Goal: Information Seeking & Learning: Understand process/instructions

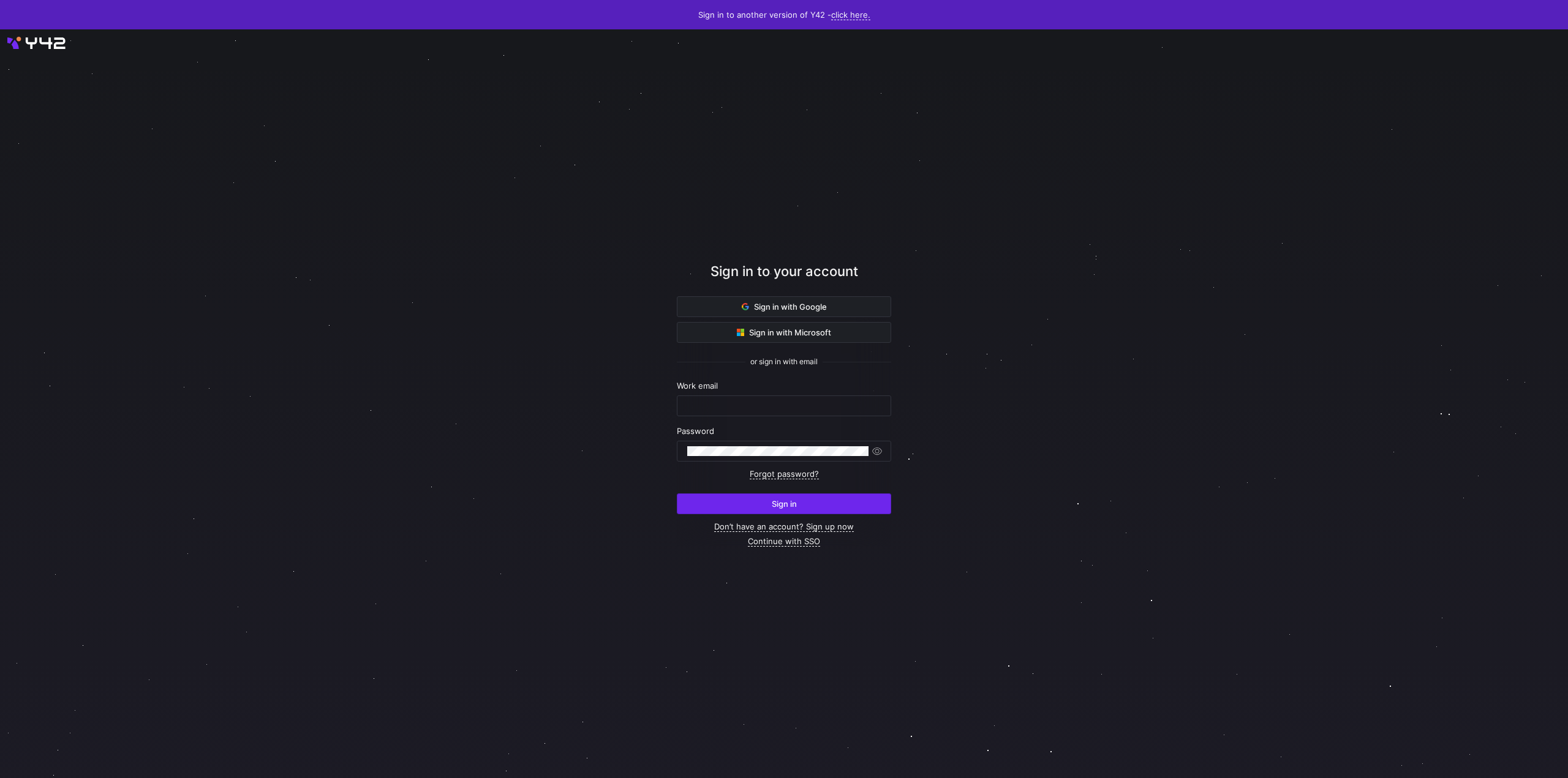
type input "nick.hundenborn@taod.de"
click at [827, 496] on span "submit" at bounding box center [783, 504] width 213 height 19
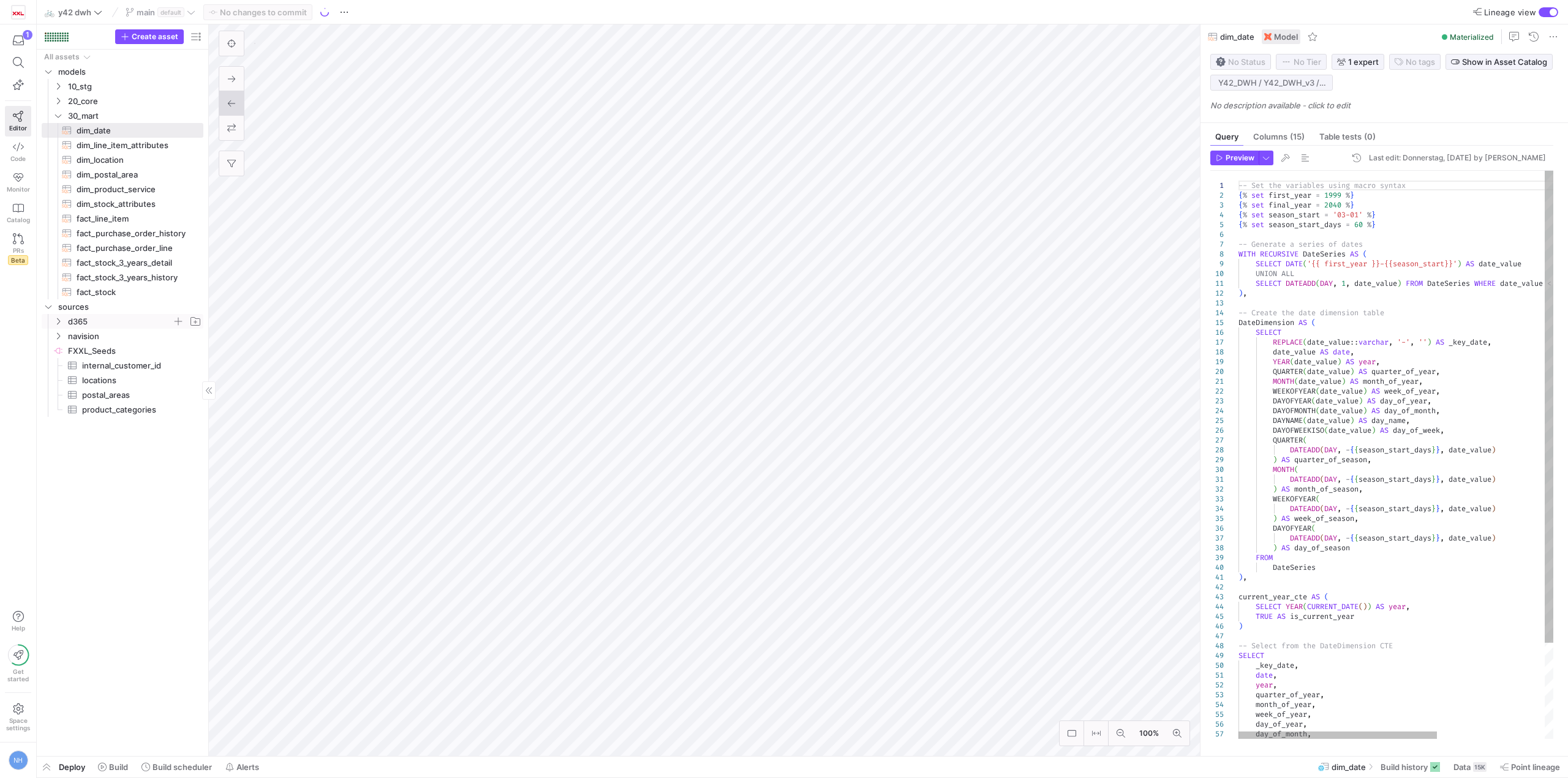
click at [127, 315] on span "d365" at bounding box center [120, 321] width 104 height 14
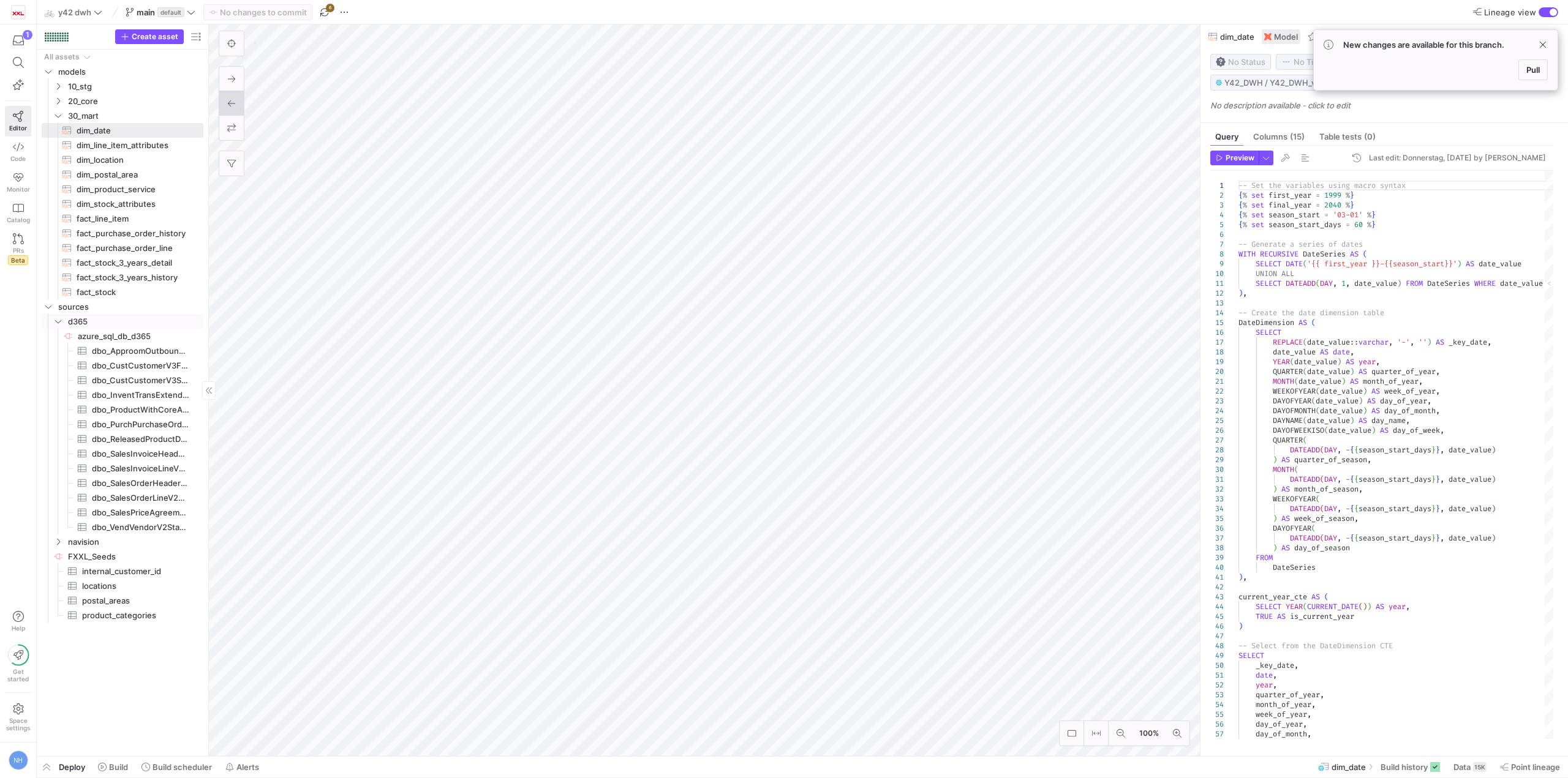
click at [118, 343] on link "dbo_ApproomOutboundCustomerStaging​​​​​​​​​" at bounding box center [122, 350] width 162 height 14
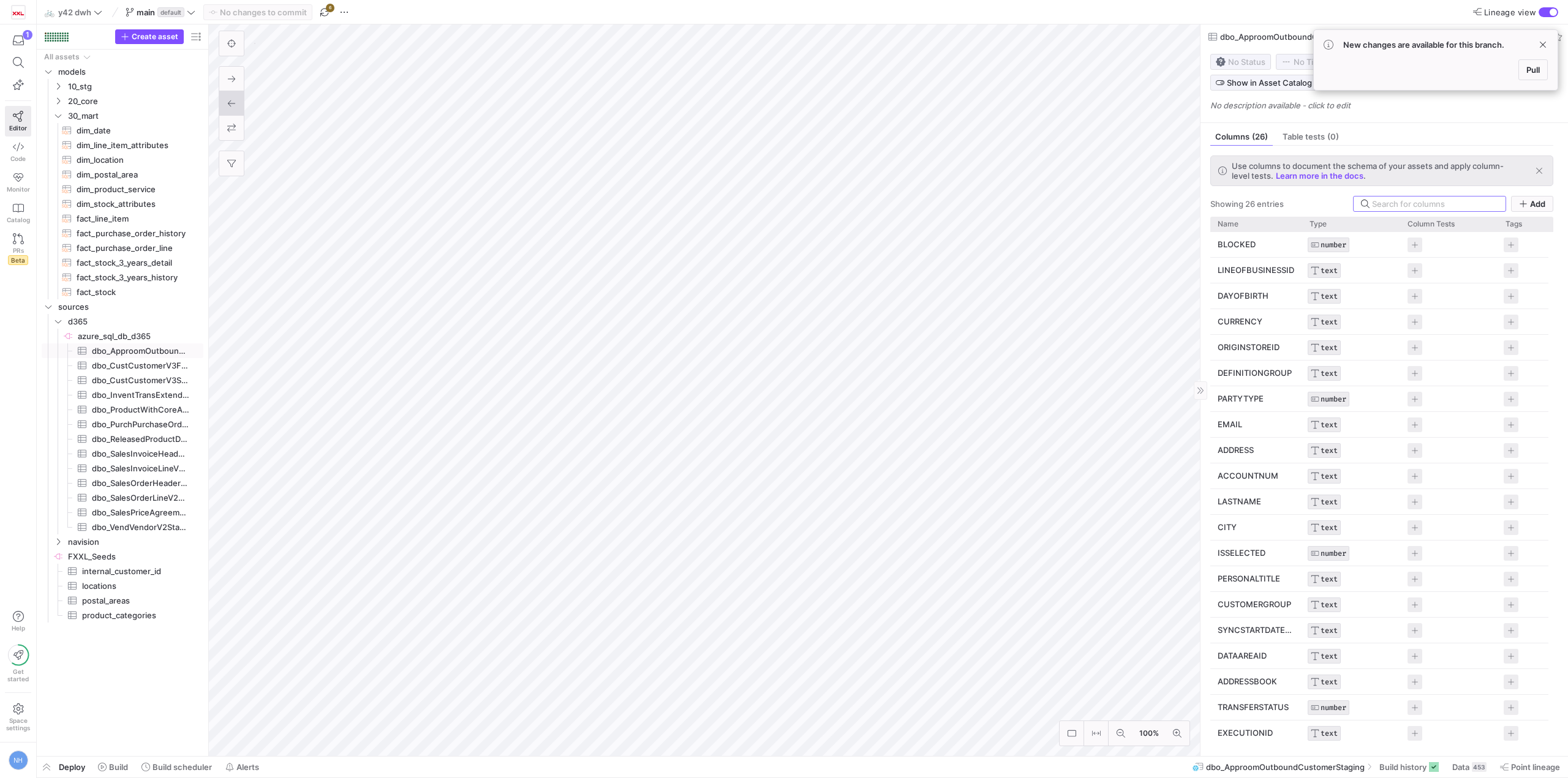
click at [1541, 176] on span "button" at bounding box center [1538, 170] width 12 height 12
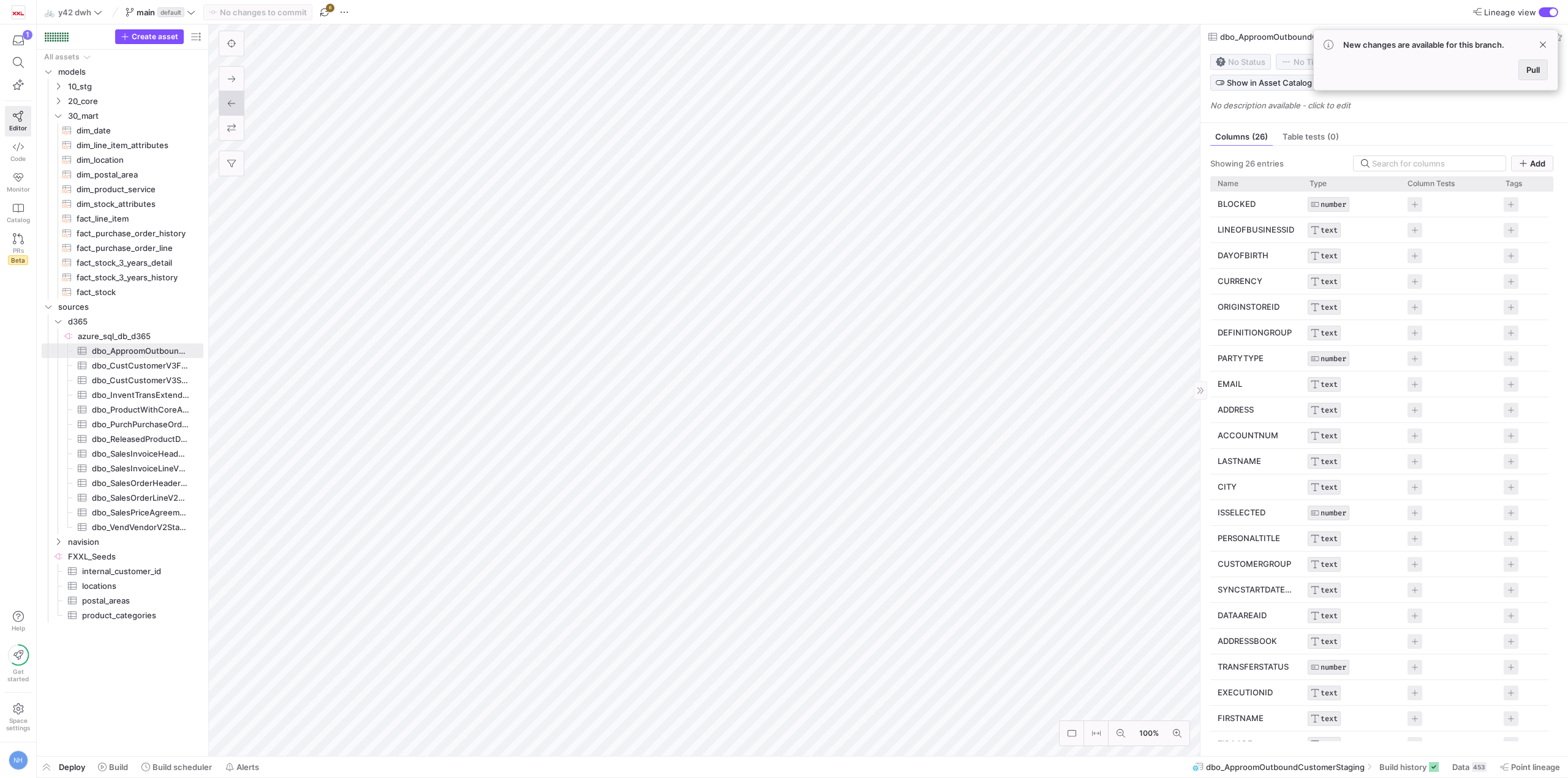
drag, startPoint x: 1541, startPoint y: 44, endPoint x: 1529, endPoint y: 70, distance: 28.6
click at [1520, 65] on y42-toast "New changes are available for this branch. Pull" at bounding box center [1435, 60] width 224 height 40
click at [1531, 70] on span "Pull" at bounding box center [1533, 70] width 13 height 10
click at [1316, 40] on span "dbo_ApproomOutboundCustomerStaging" at bounding box center [1297, 36] width 155 height 10
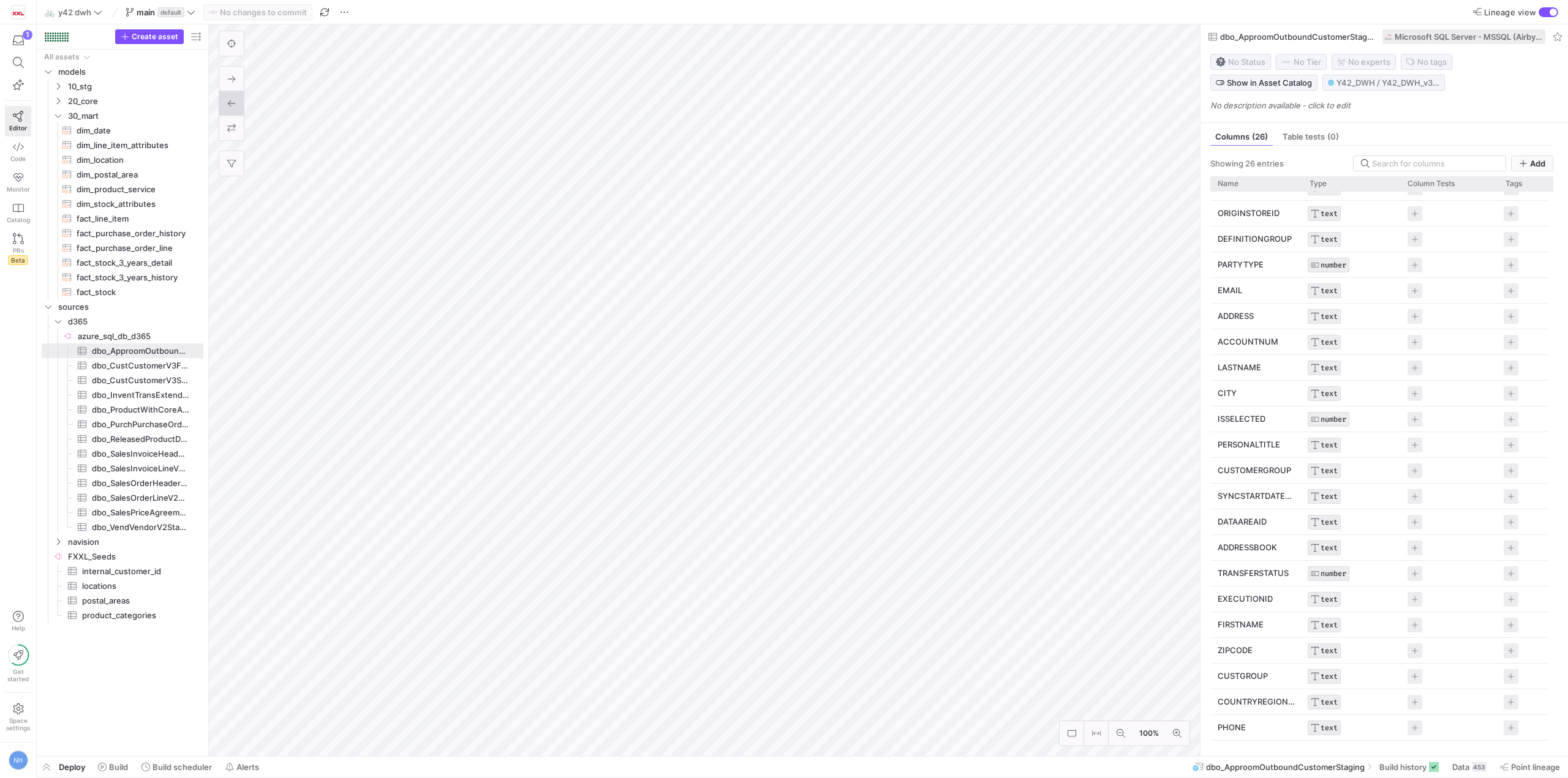
scroll to position [123, 0]
click at [129, 368] on span "dbo_CustCustomerV3FXXLStaging​​​​​​​​​" at bounding box center [141, 365] width 98 height 14
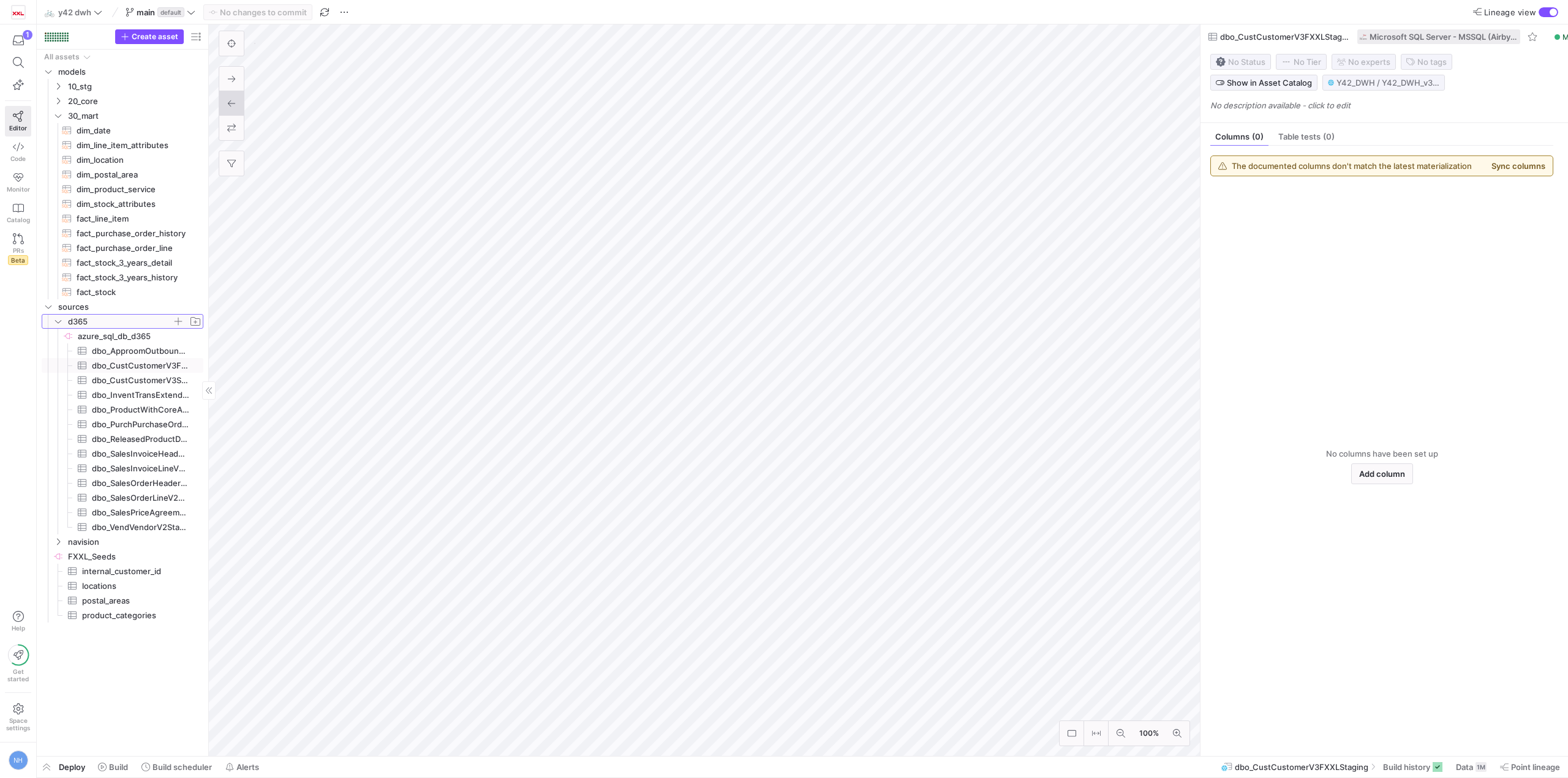
click at [147, 326] on span "d365" at bounding box center [120, 321] width 104 height 14
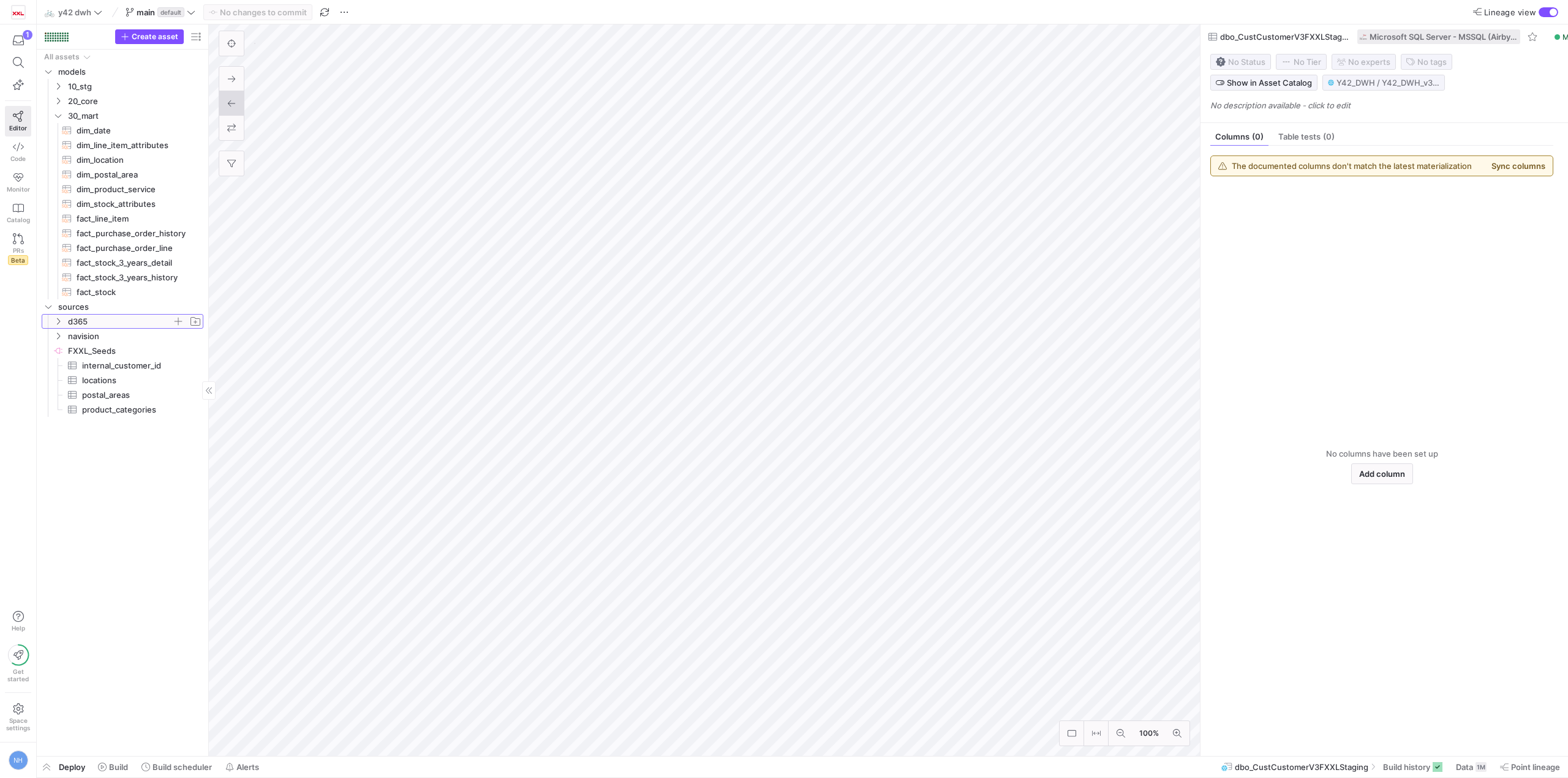
click at [147, 326] on span "d365" at bounding box center [120, 321] width 104 height 14
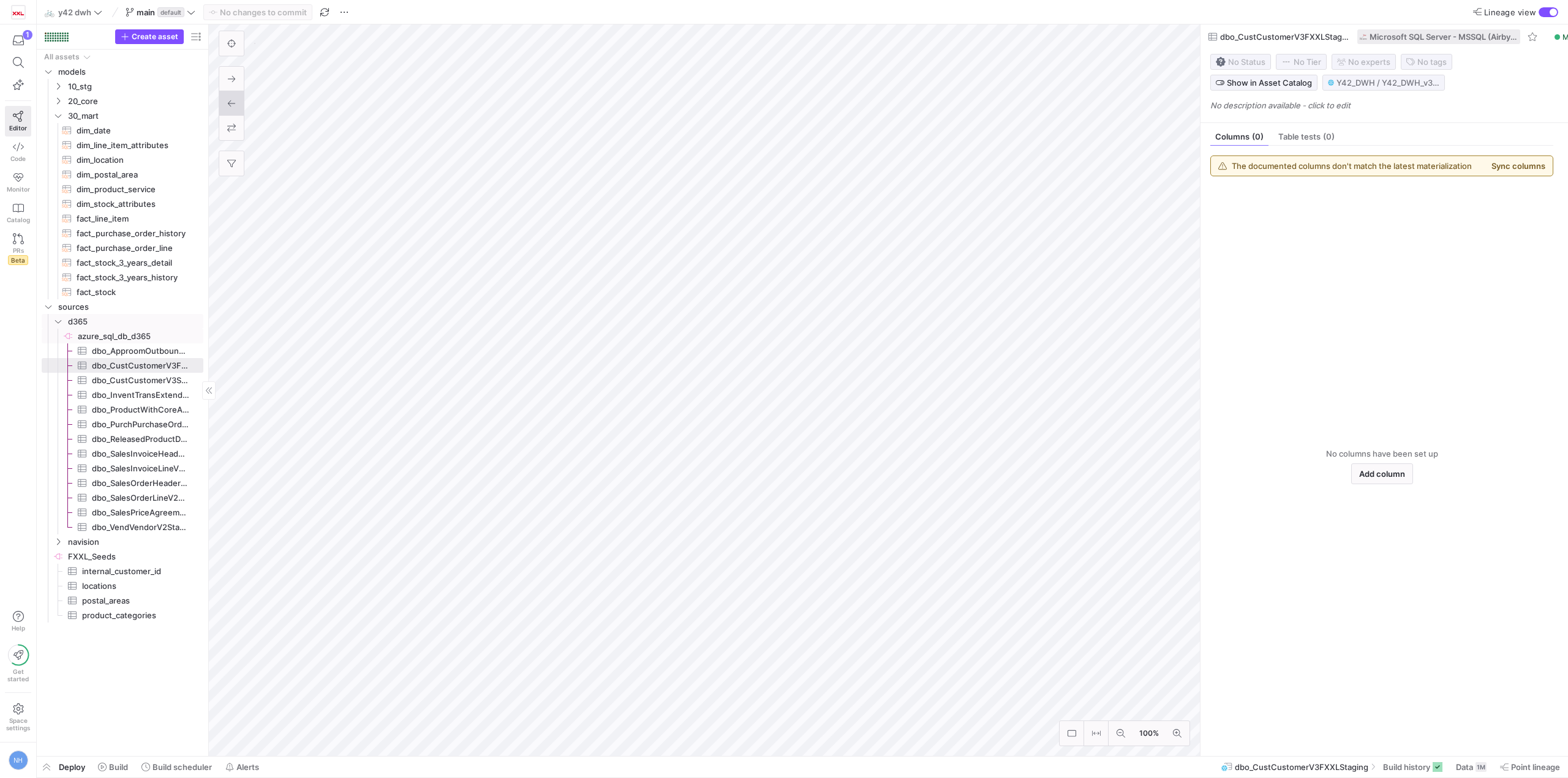
click at [142, 333] on span "azure_sql_db_d365​​​​​​​​" at bounding box center [139, 336] width 123 height 14
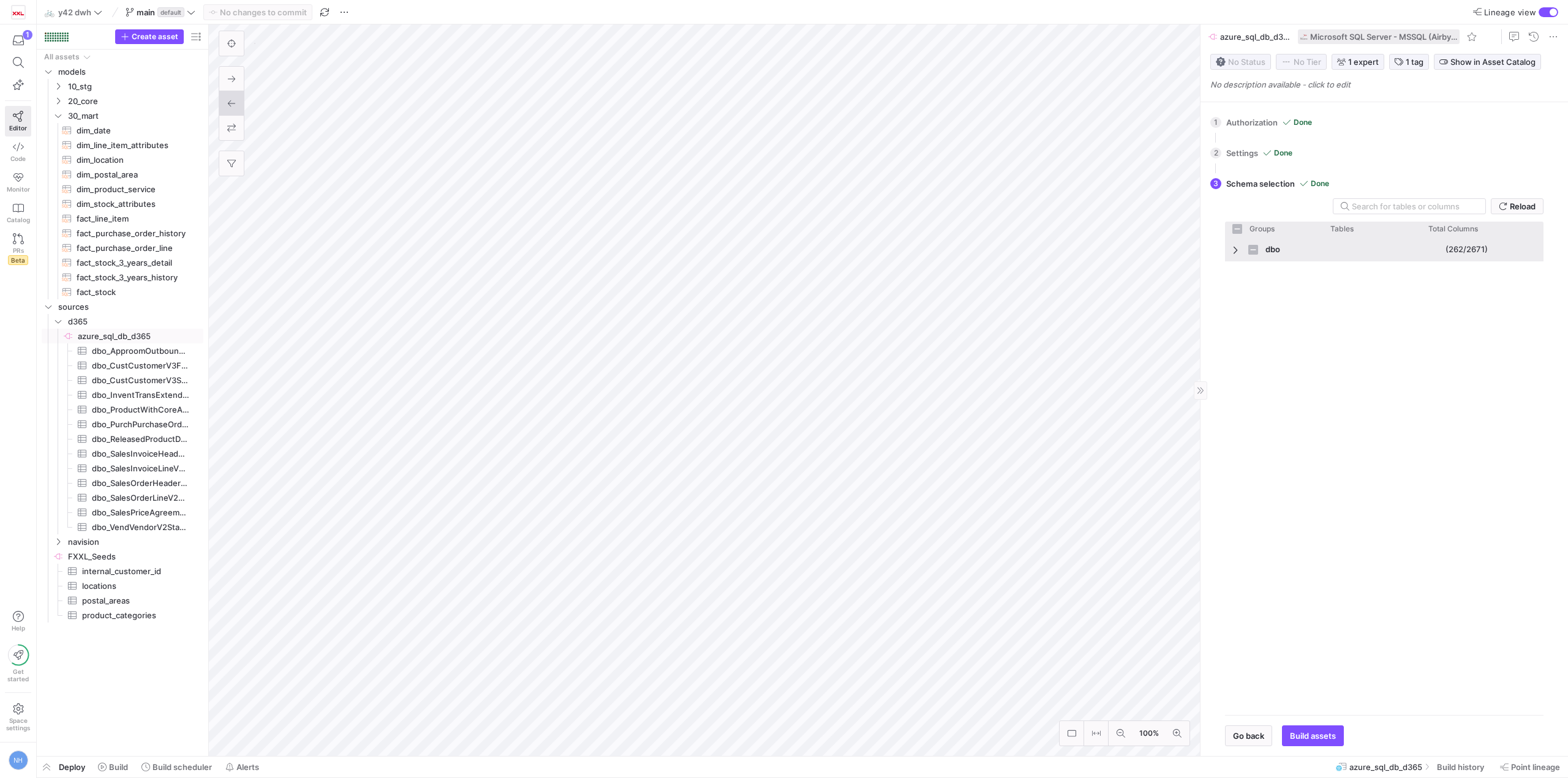
click at [1234, 251] on span "Press SPACE to select this row." at bounding box center [1236, 249] width 9 height 10
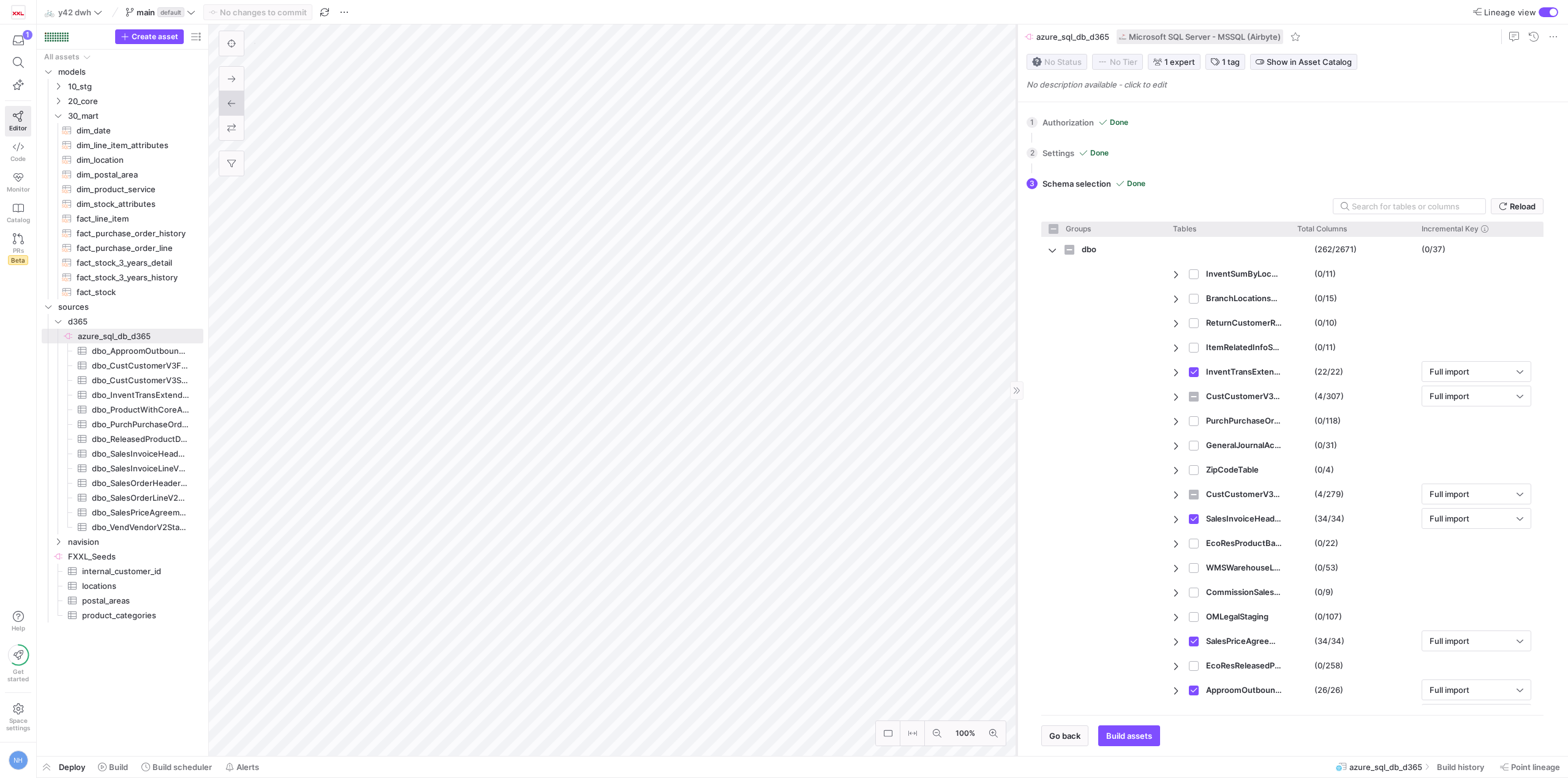
click at [534, 335] on as-split "100% 0 1 Authorization Done Choose which secret you'd like to use to authorize …" at bounding box center [887, 390] width 1359 height 731
click at [1174, 393] on span "Press SPACE to select this row." at bounding box center [1177, 397] width 9 height 10
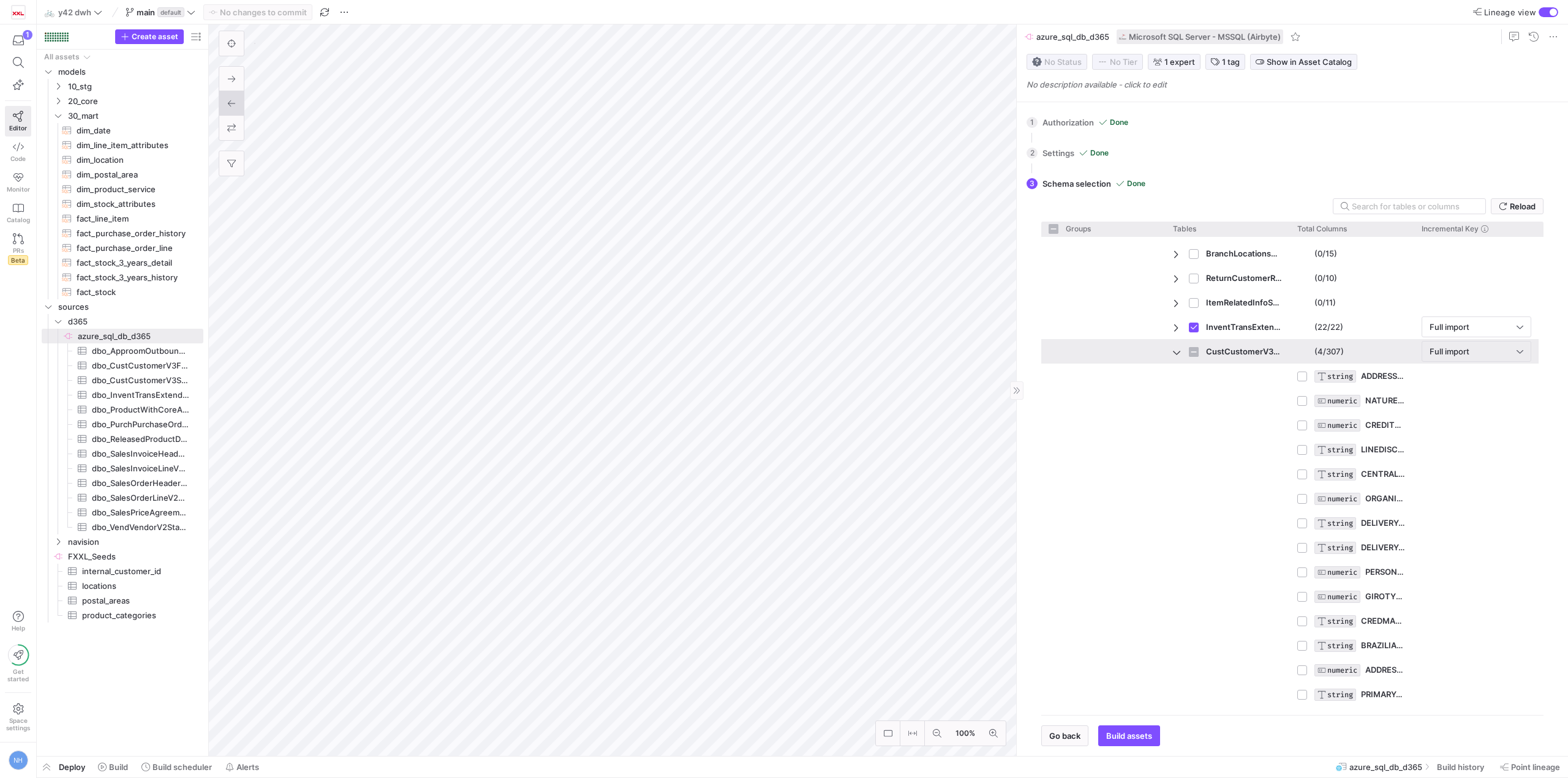
click at [1176, 351] on span "Press SPACE to select this row." at bounding box center [1177, 352] width 9 height 10
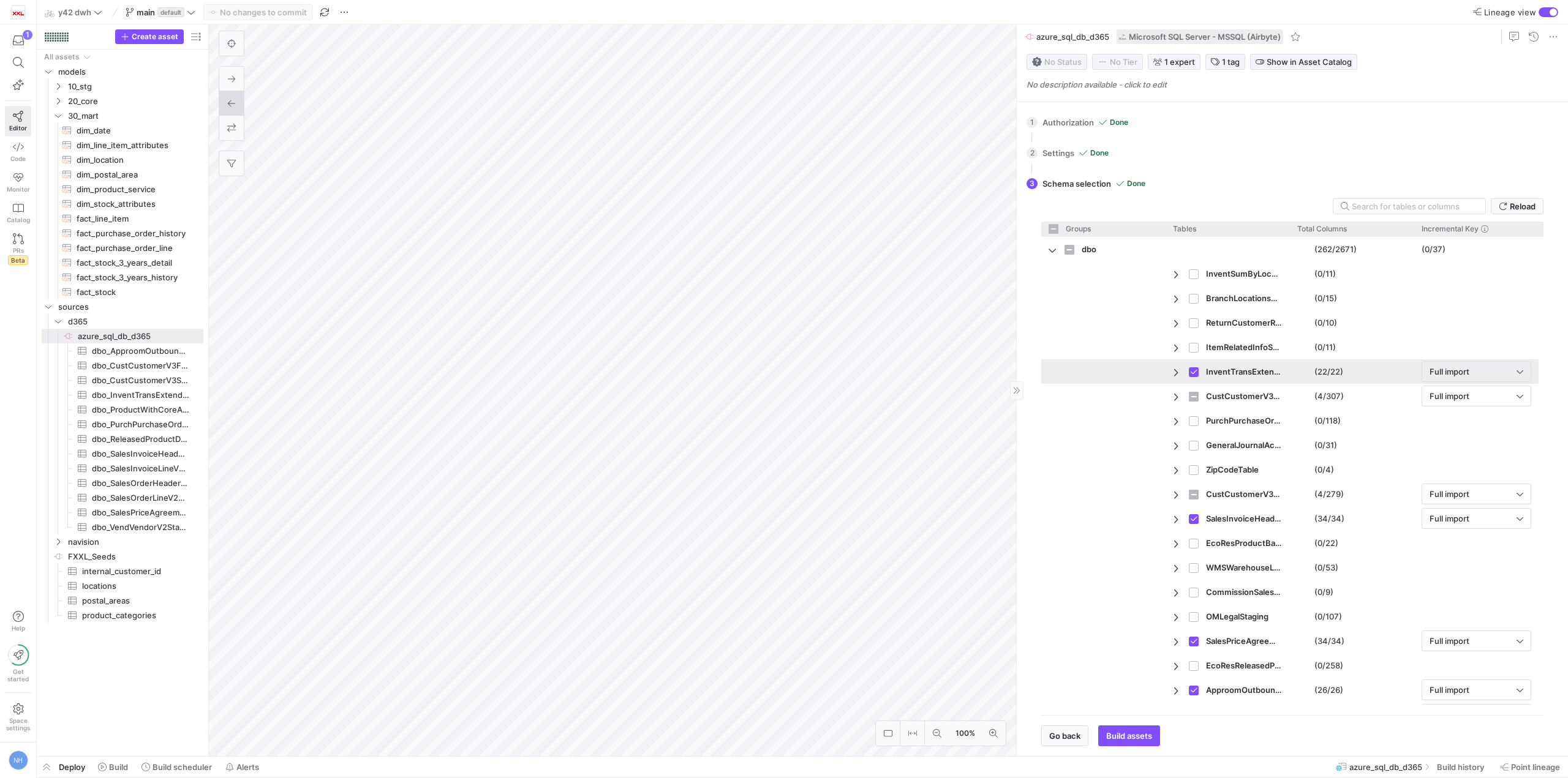
click at [1484, 375] on div "Full import" at bounding box center [1472, 372] width 87 height 10
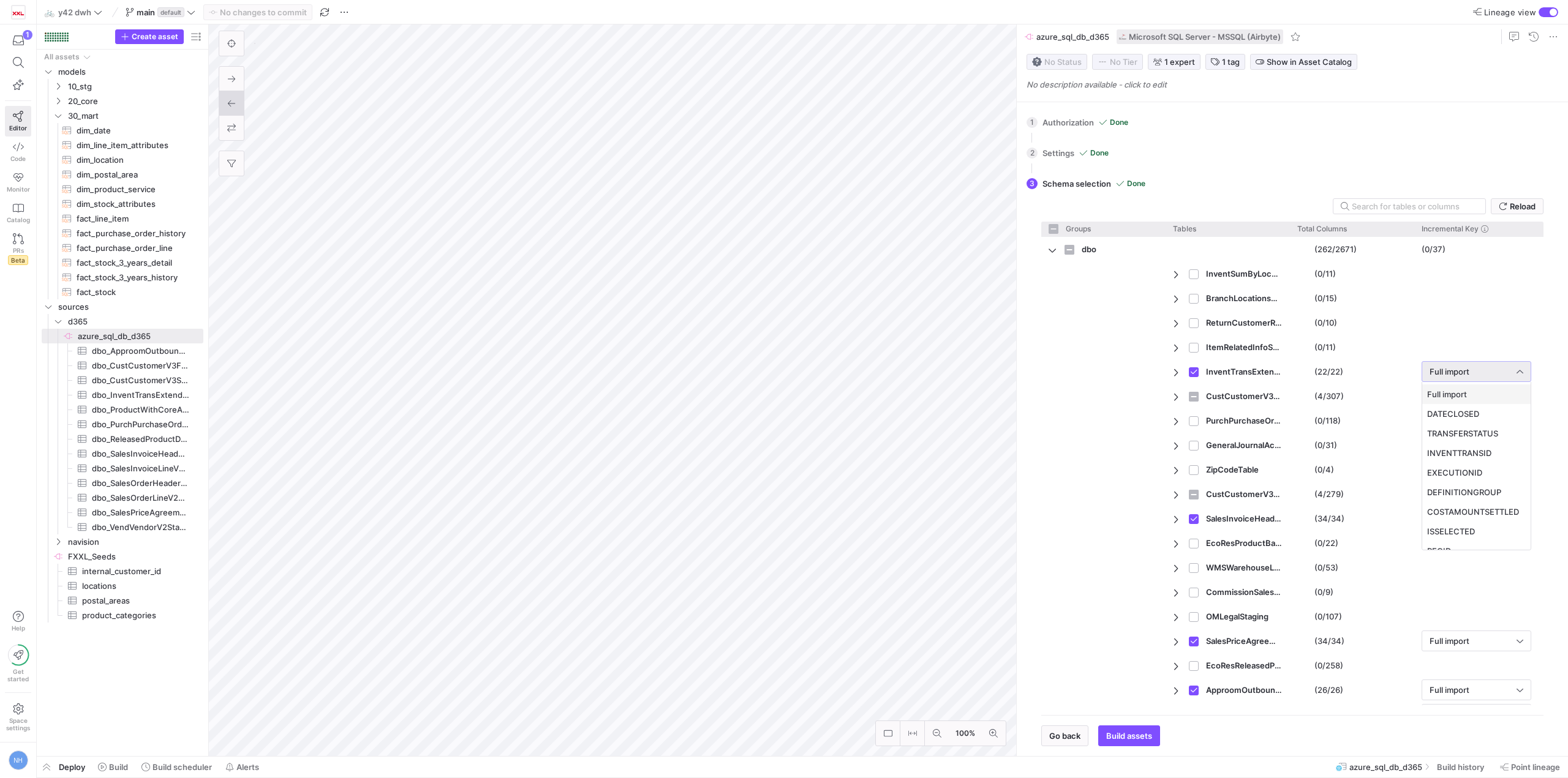
click at [1505, 372] on div at bounding box center [784, 389] width 1568 height 778
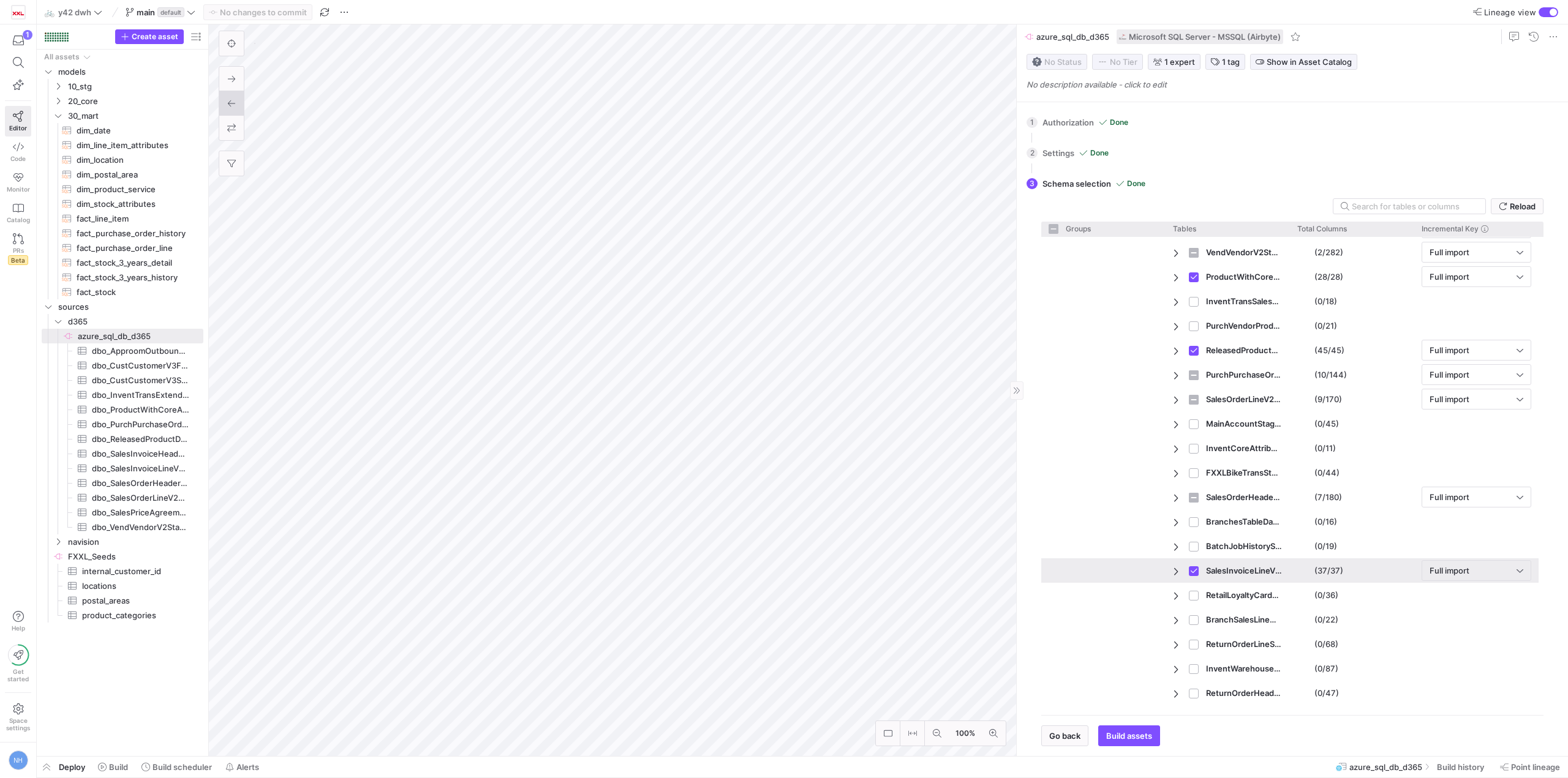
click at [1176, 572] on span "Press SPACE to deselect this row." at bounding box center [1177, 571] width 9 height 10
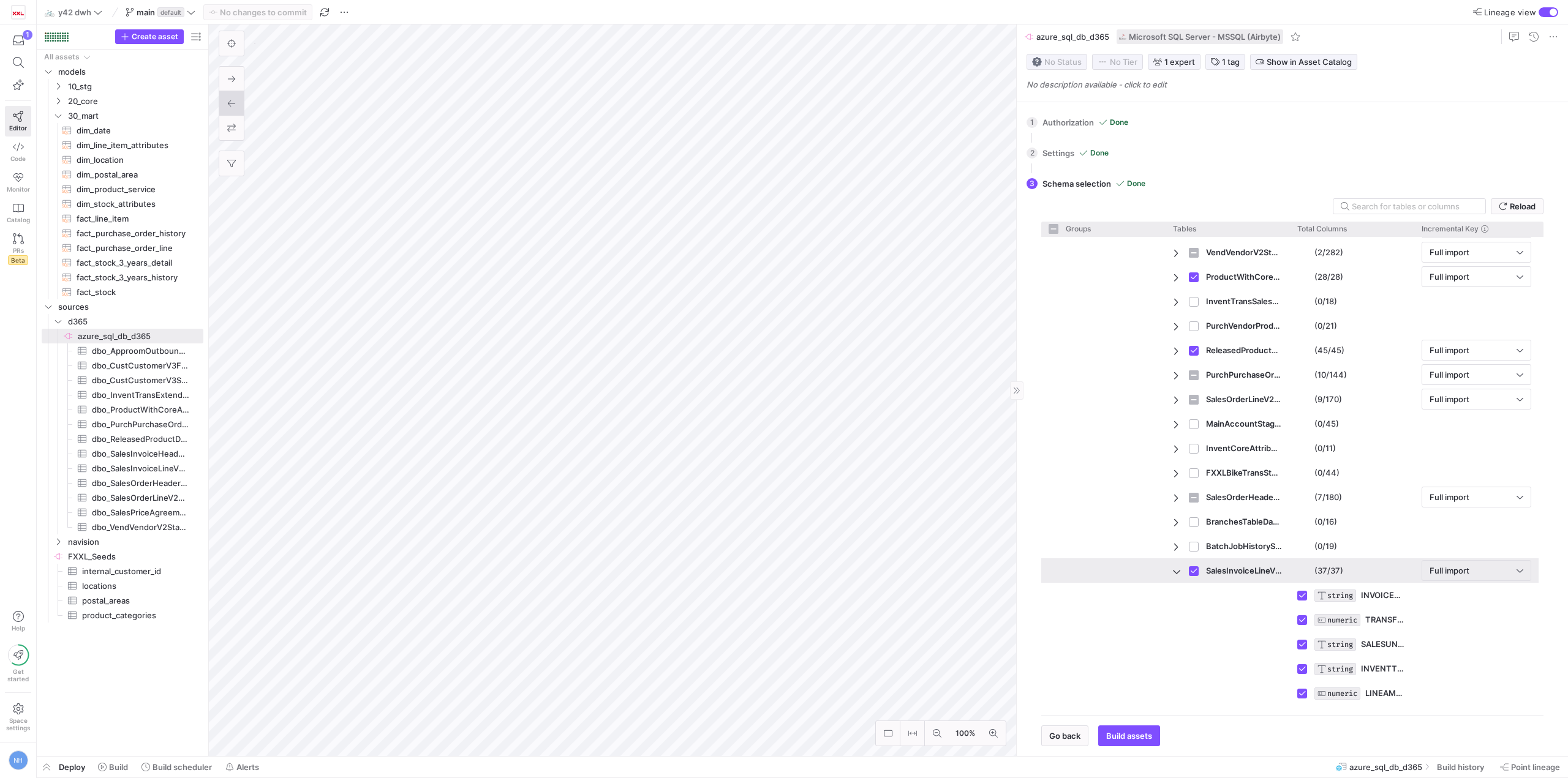
click at [1176, 572] on span "Press SPACE to deselect this row." at bounding box center [1177, 571] width 9 height 10
checkbox input "false"
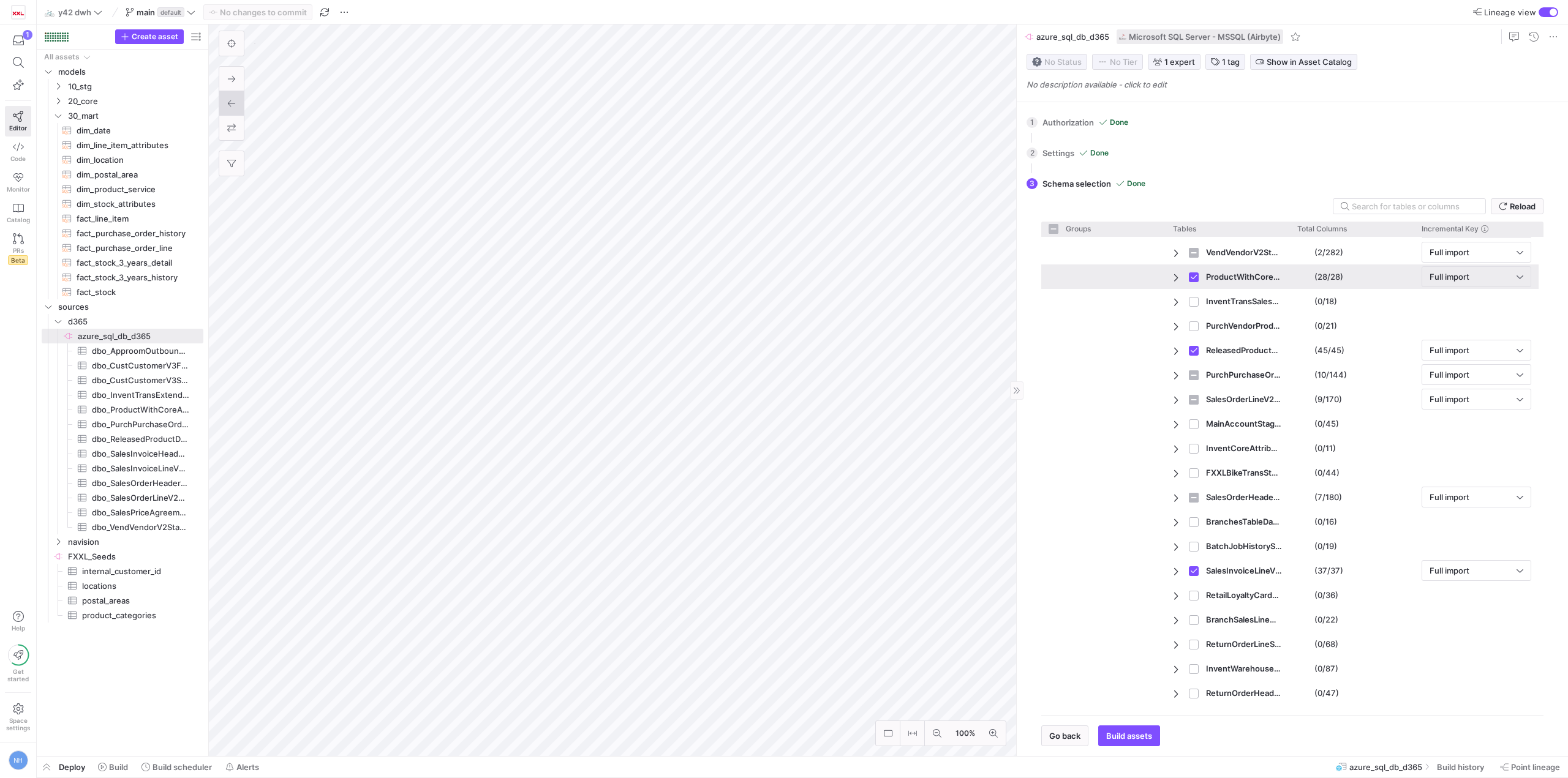
click at [1454, 270] on div "Full import" at bounding box center [1476, 276] width 94 height 19
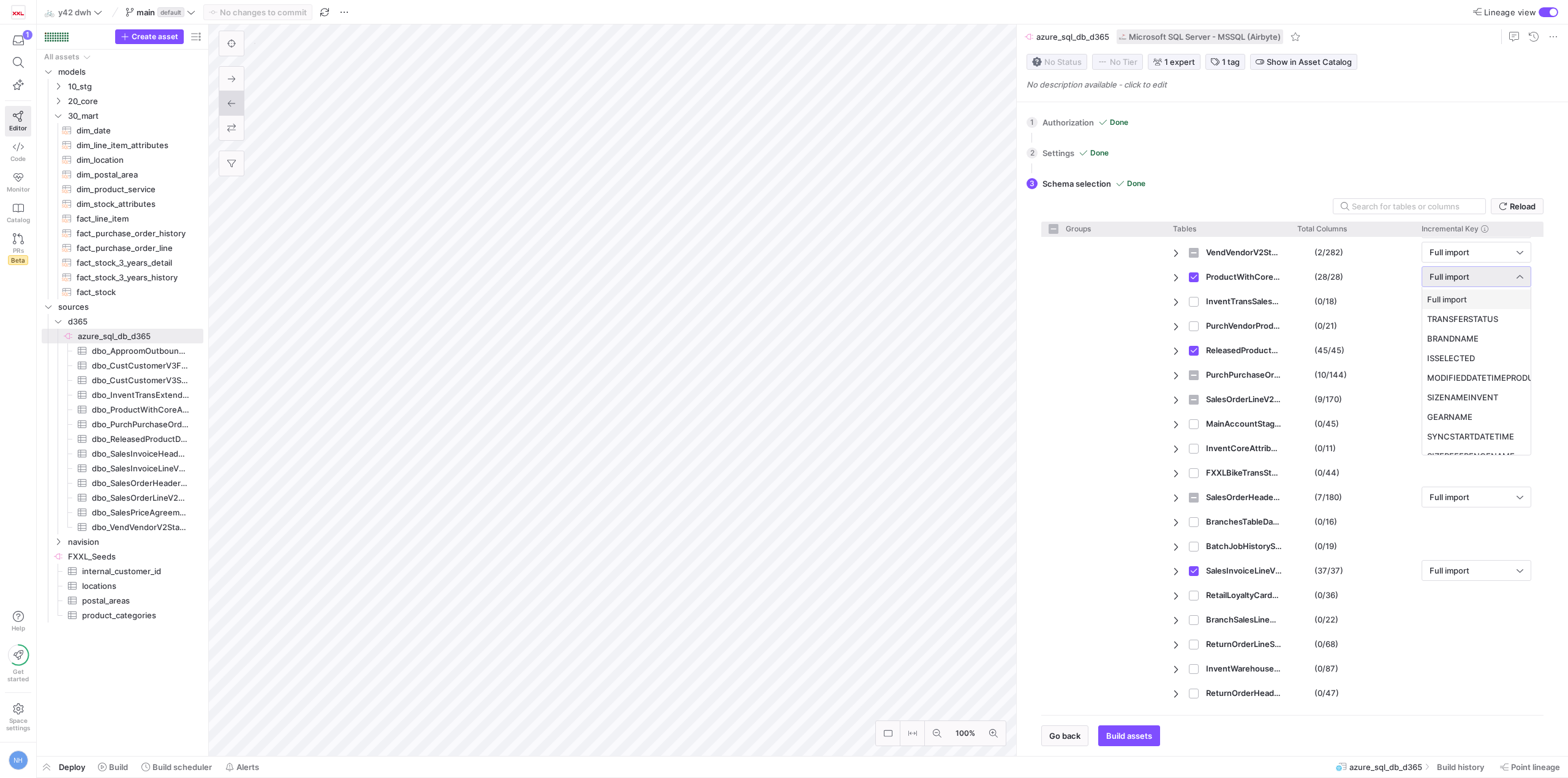
click at [1498, 273] on div at bounding box center [784, 389] width 1568 height 778
